Goal: Navigation & Orientation: Find specific page/section

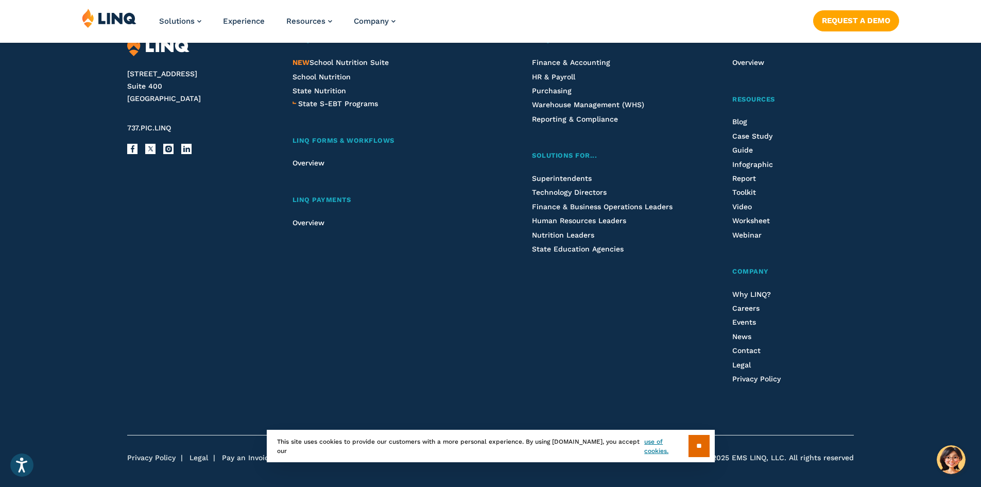
scroll to position [2733, 0]
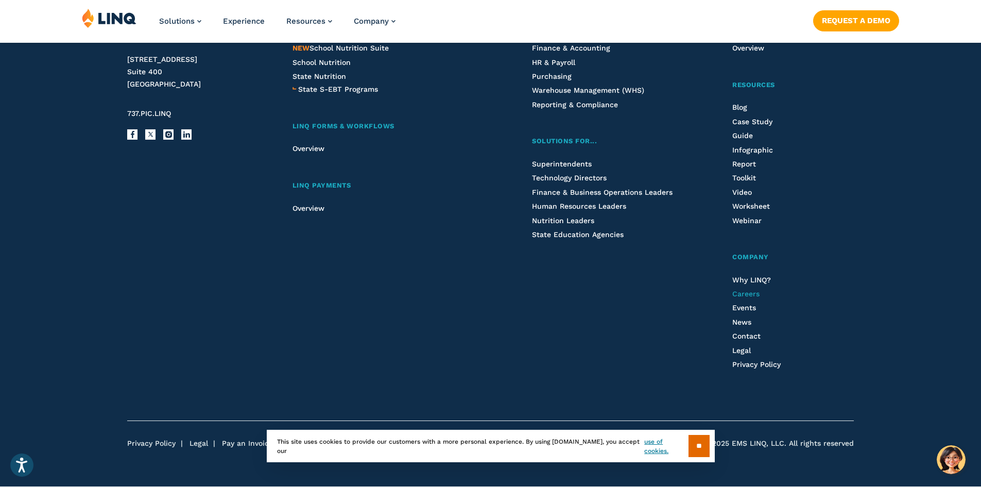
click at [750, 293] on span "Careers" at bounding box center [745, 293] width 27 height 8
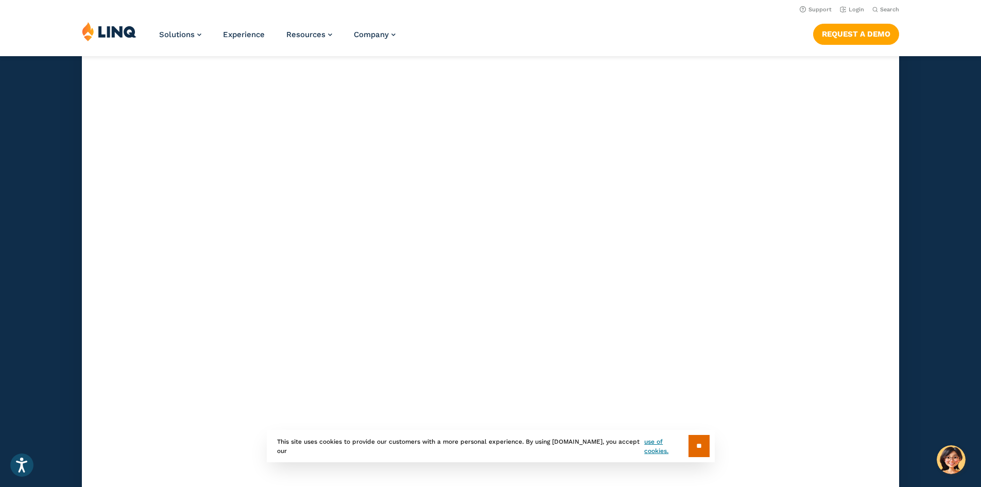
scroll to position [2971, 0]
